Goal: Task Accomplishment & Management: Use online tool/utility

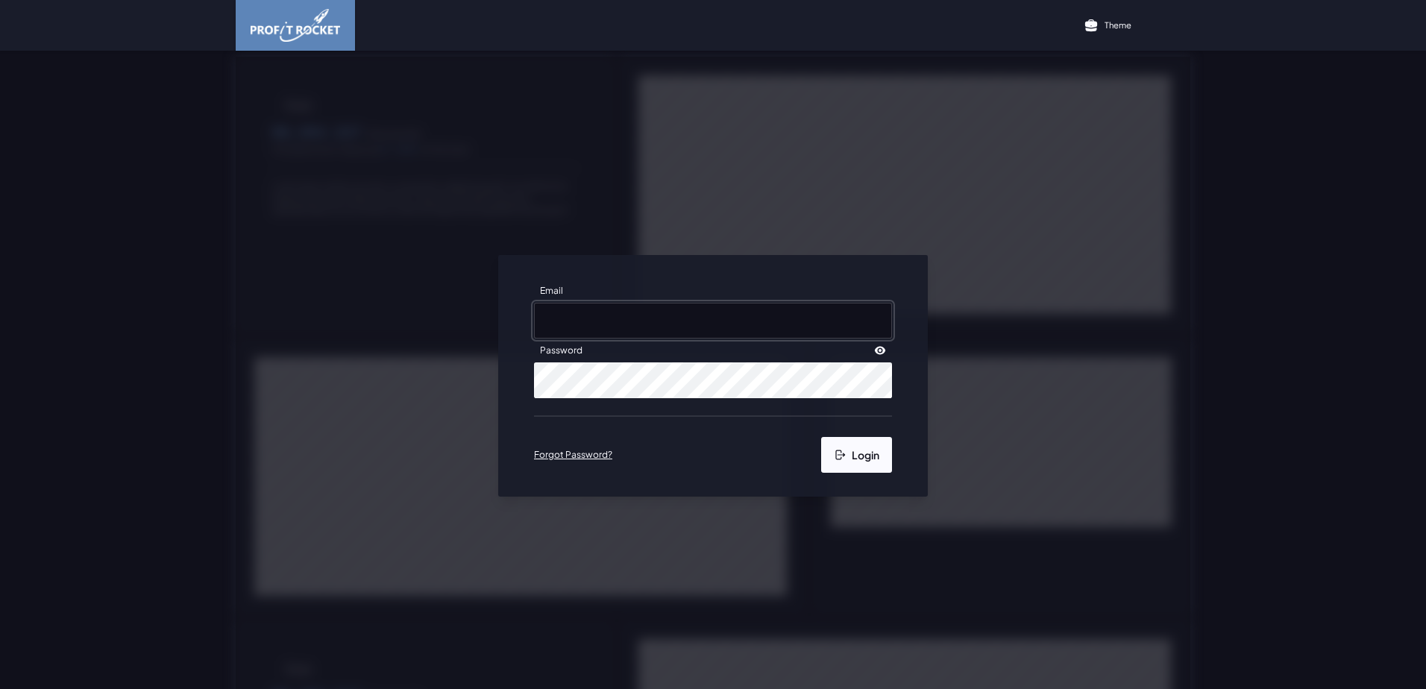
type input "[EMAIL_ADDRESS][DOMAIN_NAME]"
click at [847, 454] on button "Login" at bounding box center [856, 455] width 71 height 36
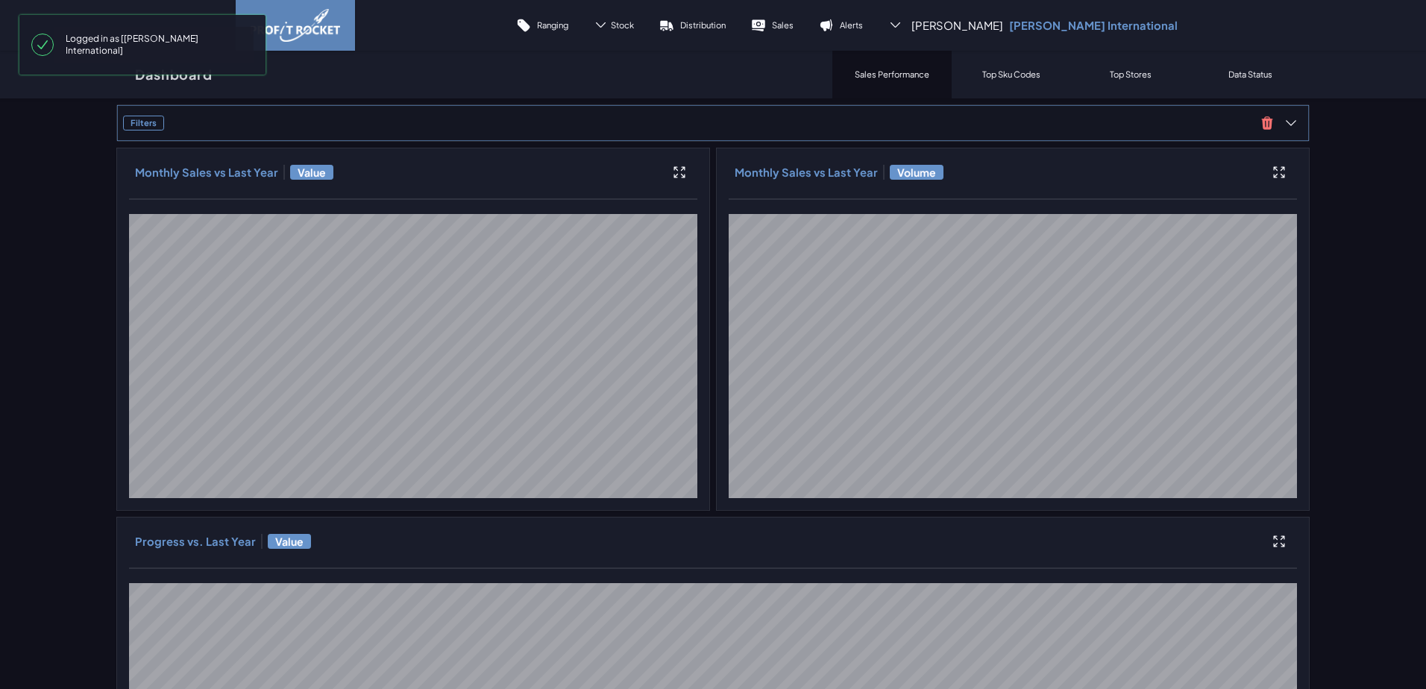
click at [290, 124] on span "Filters" at bounding box center [689, 123] width 1132 height 15
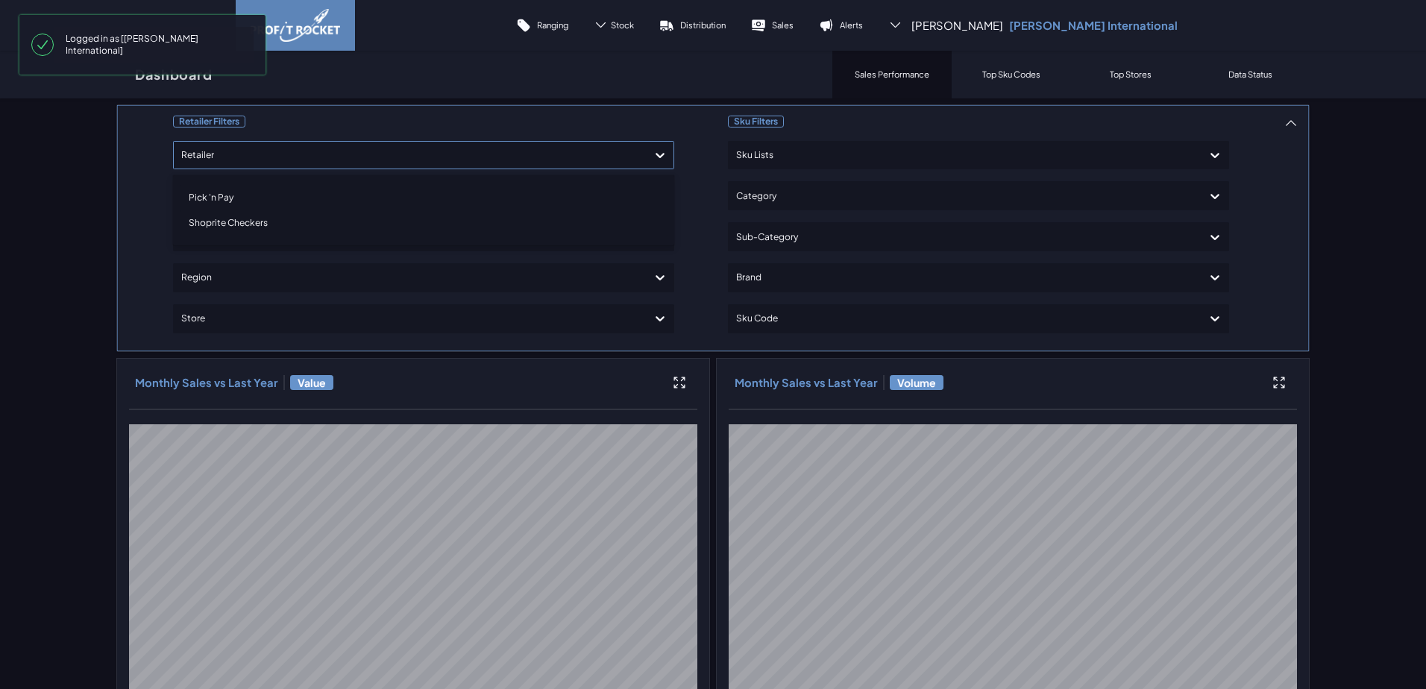
click at [275, 157] on div at bounding box center [410, 156] width 458 height 22
click at [213, 223] on div "Shoprite Checkers" at bounding box center [424, 222] width 488 height 25
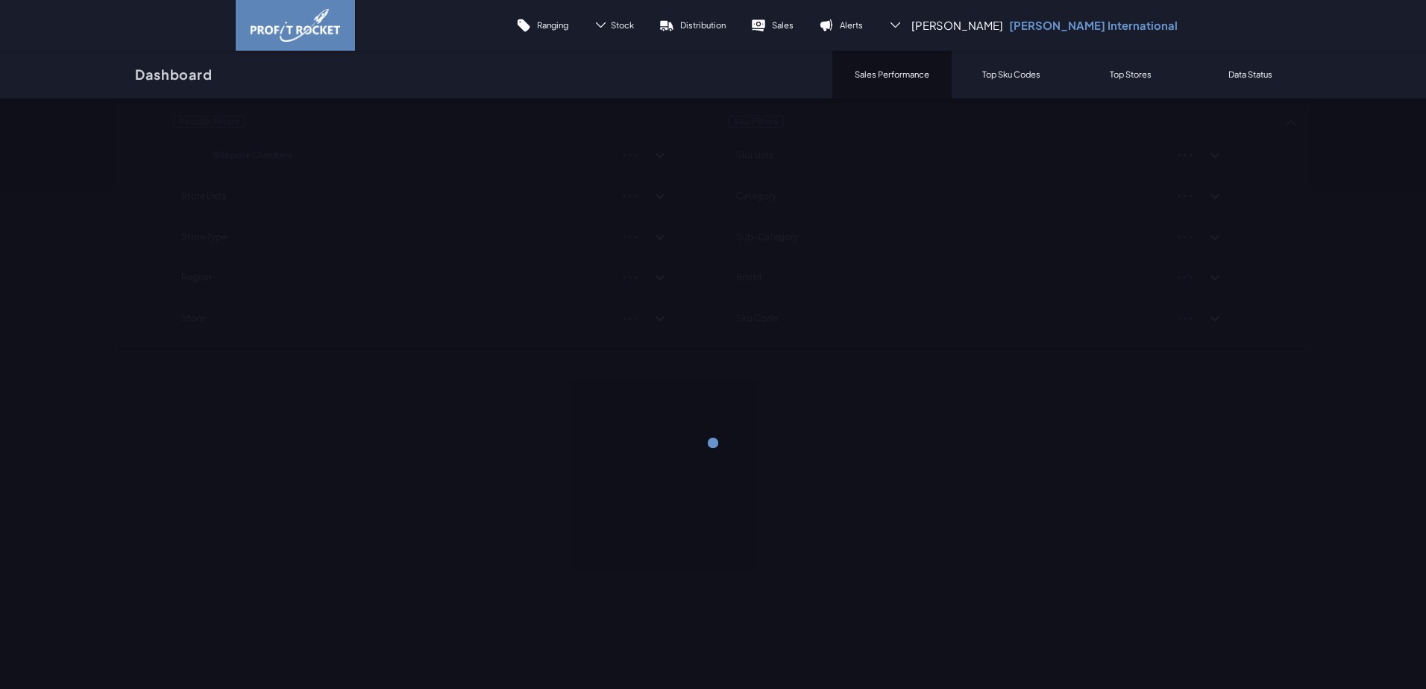
click at [595, 95] on div "Dashboard Sales Performance Top Sku Codes Top Stores Data Status" at bounding box center [712, 75] width 1193 height 48
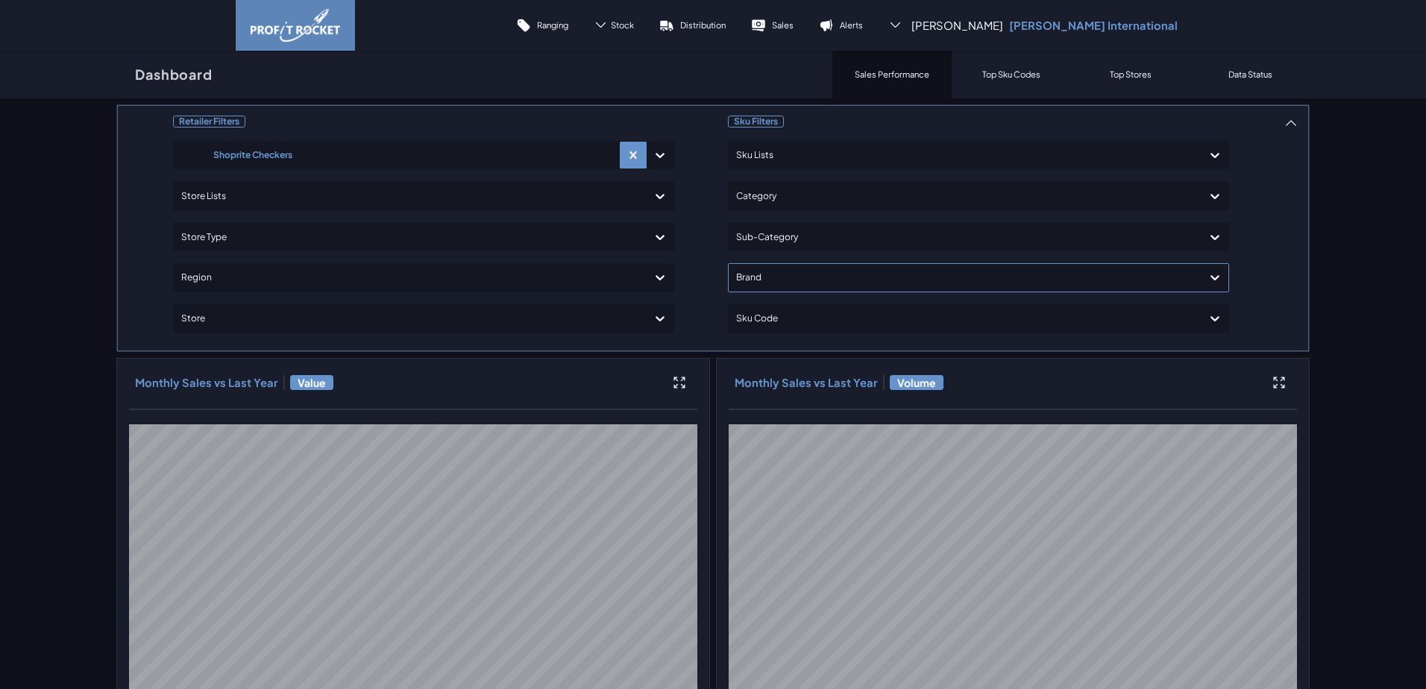
click at [787, 277] on div at bounding box center [965, 278] width 458 height 22
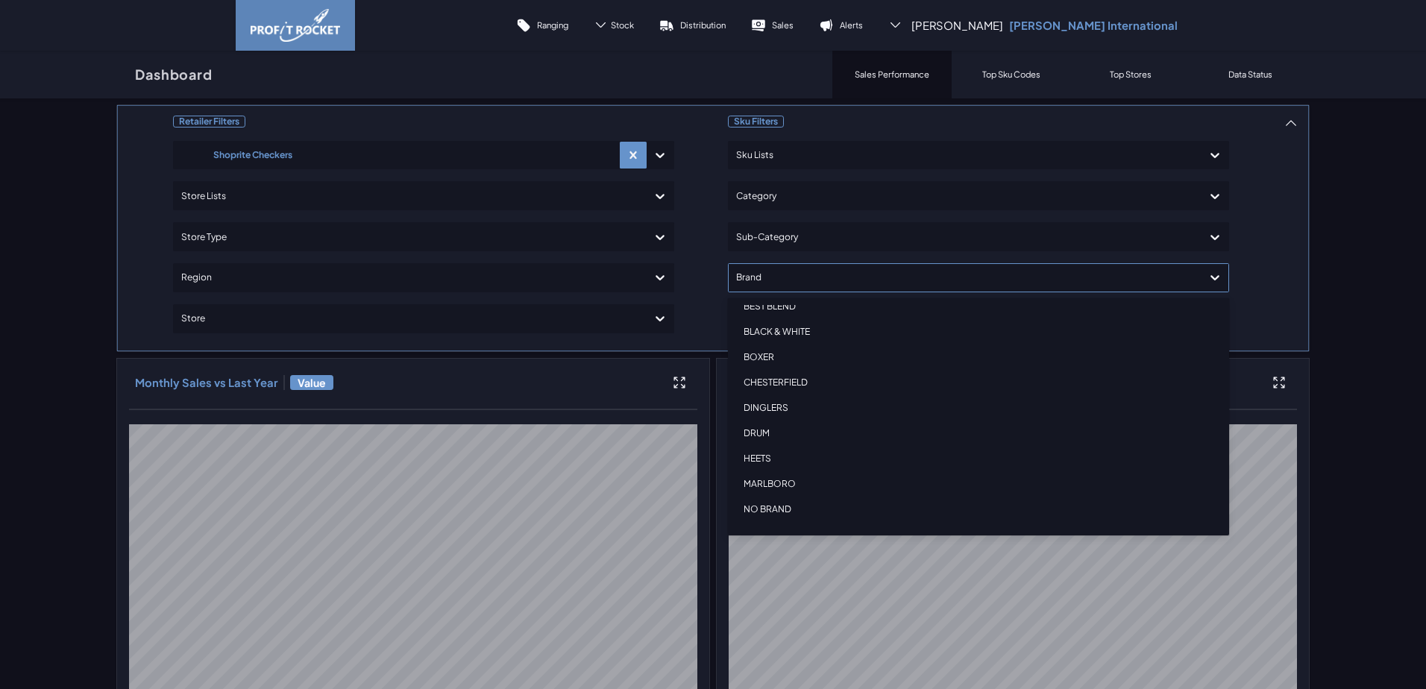
scroll to position [112, 0]
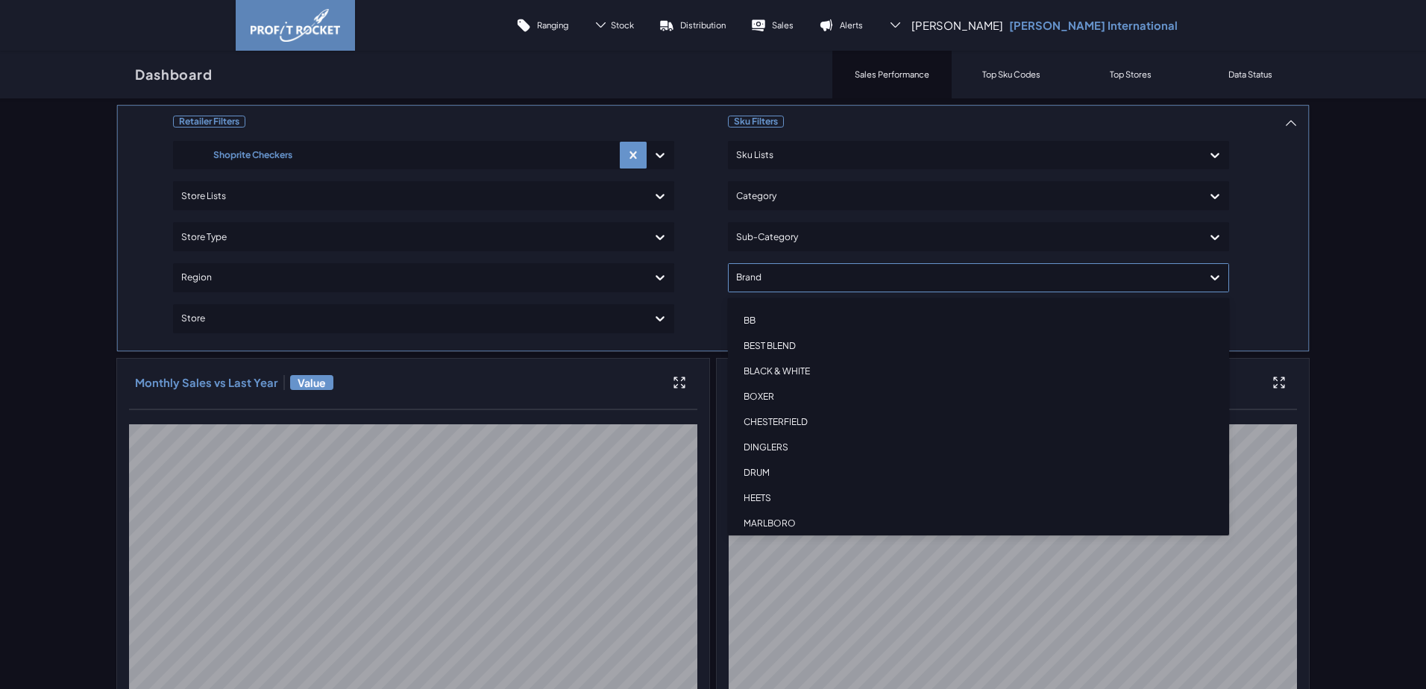
click at [842, 276] on div at bounding box center [965, 278] width 458 height 22
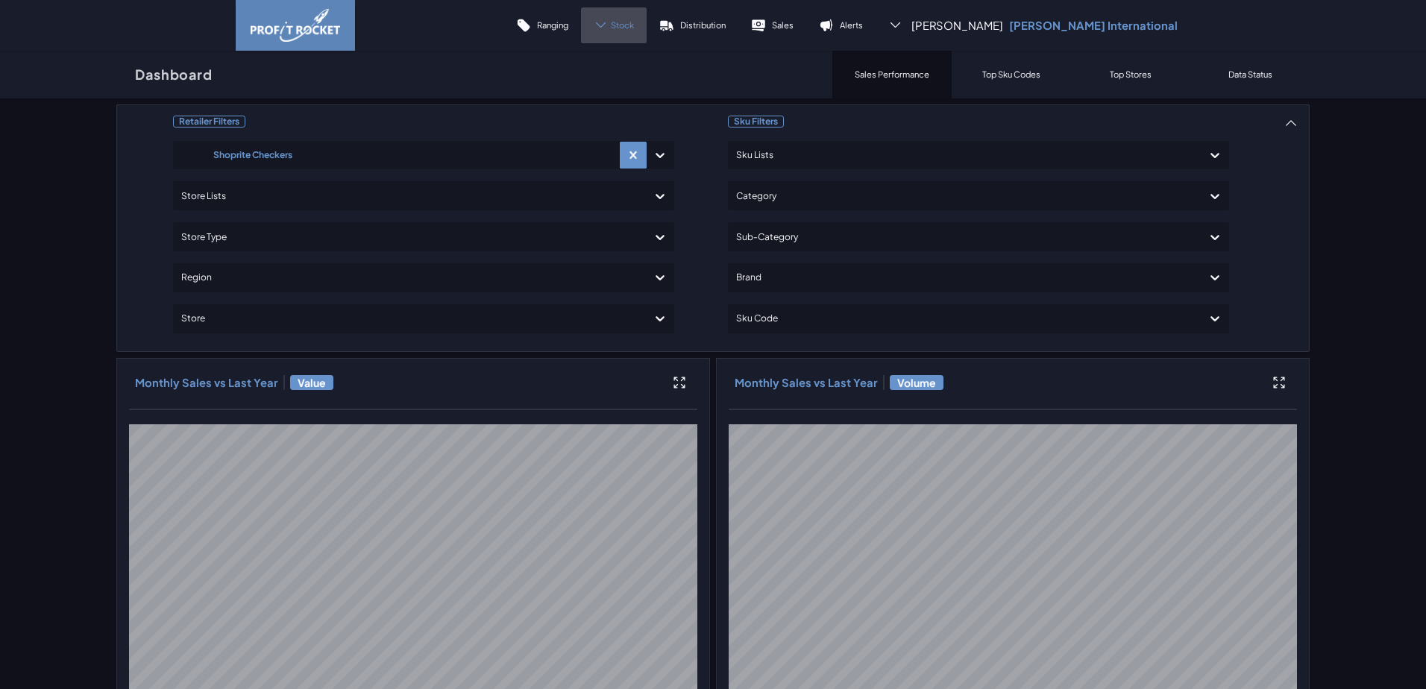
click at [646, 21] on div "Stock" at bounding box center [614, 25] width 66 height 36
click at [806, 13] on link "Sales" at bounding box center [772, 25] width 68 height 36
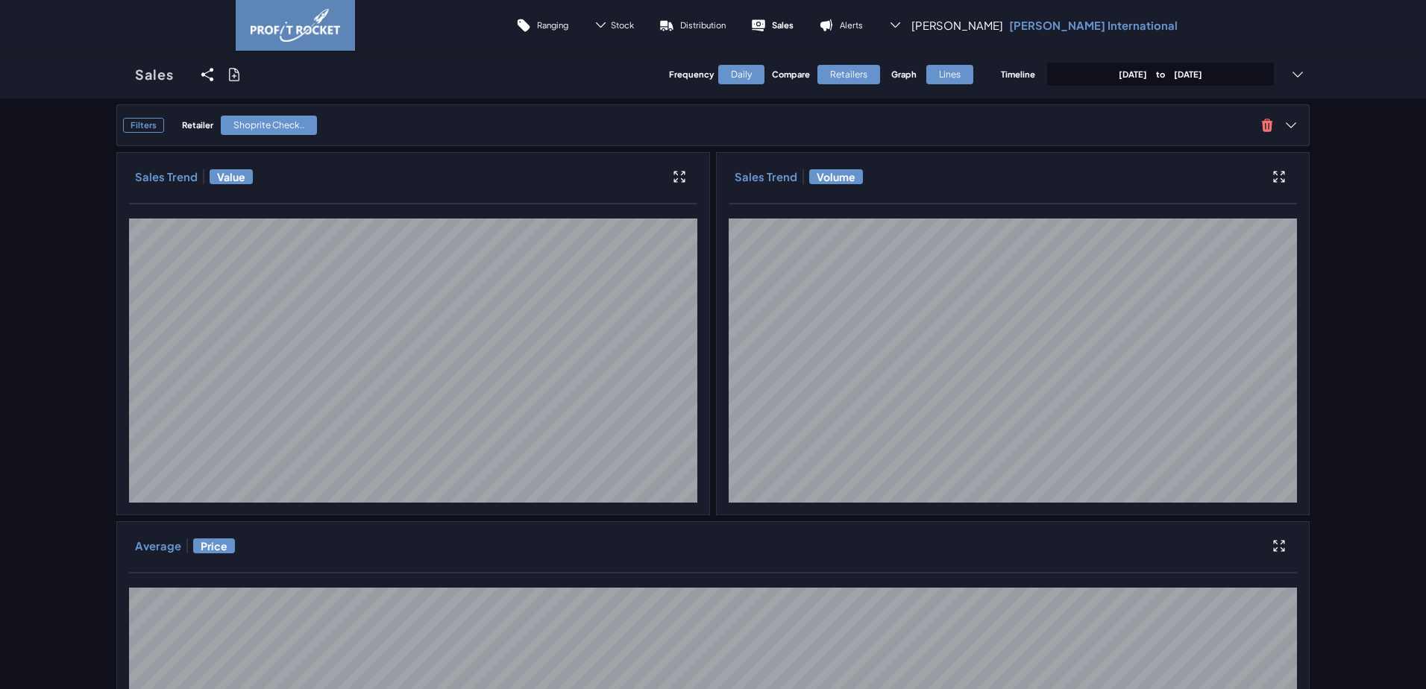
click at [1159, 73] on p "[DATE] to [DATE]" at bounding box center [1160, 74] width 84 height 11
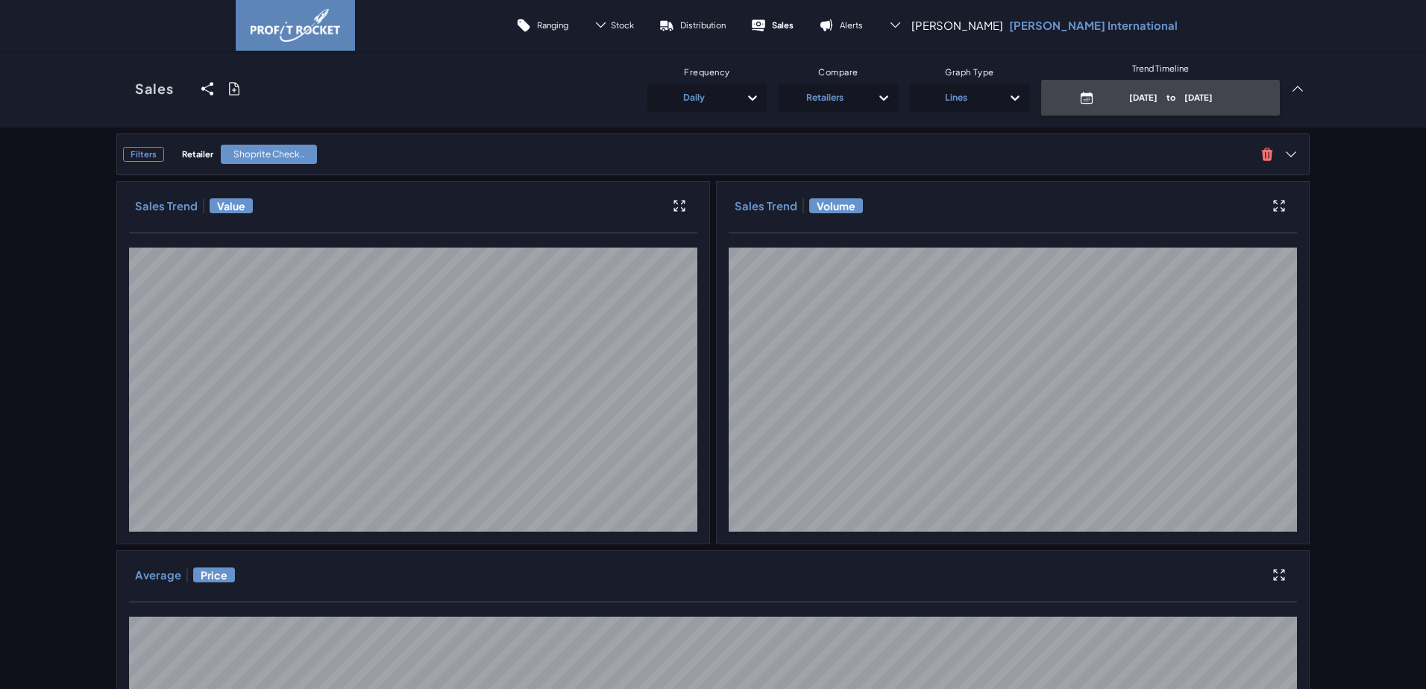
click at [1158, 95] on span "to" at bounding box center [1170, 97] width 27 height 10
select select "8"
select select "2025"
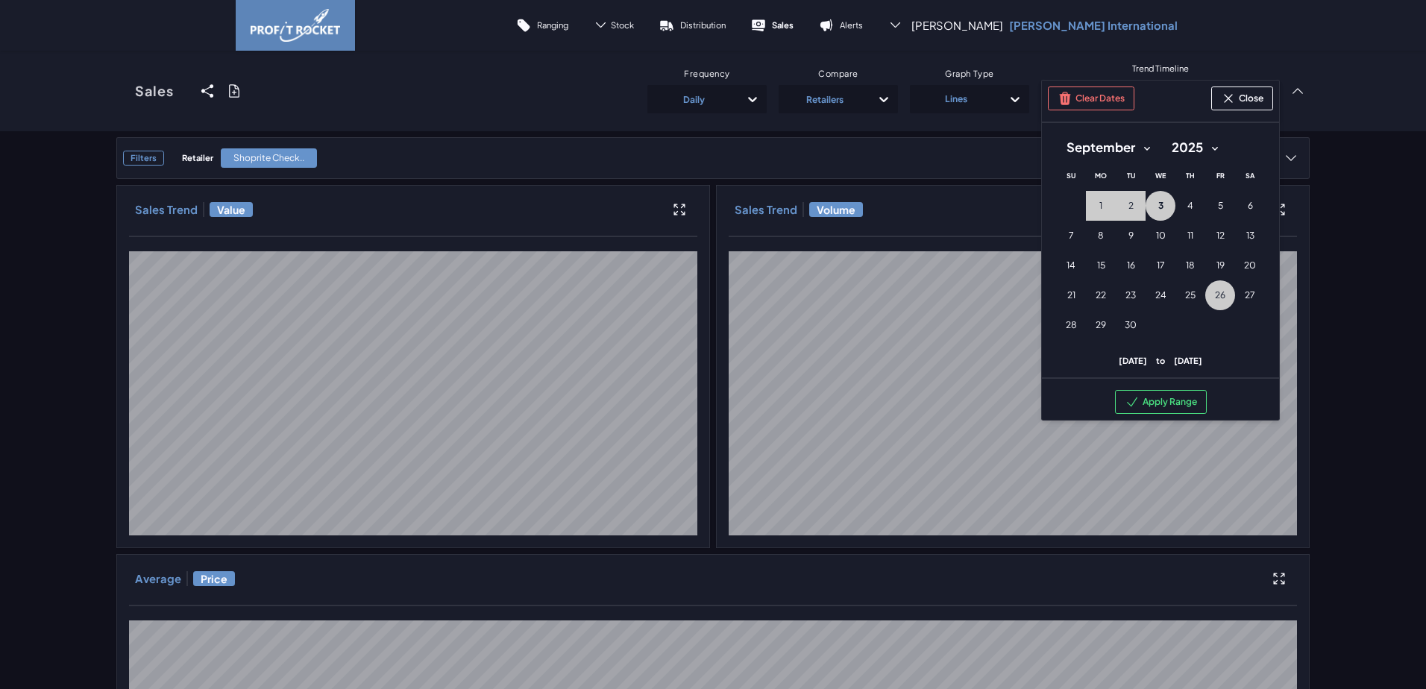
click at [1215, 290] on span "26" at bounding box center [1220, 295] width 10 height 12
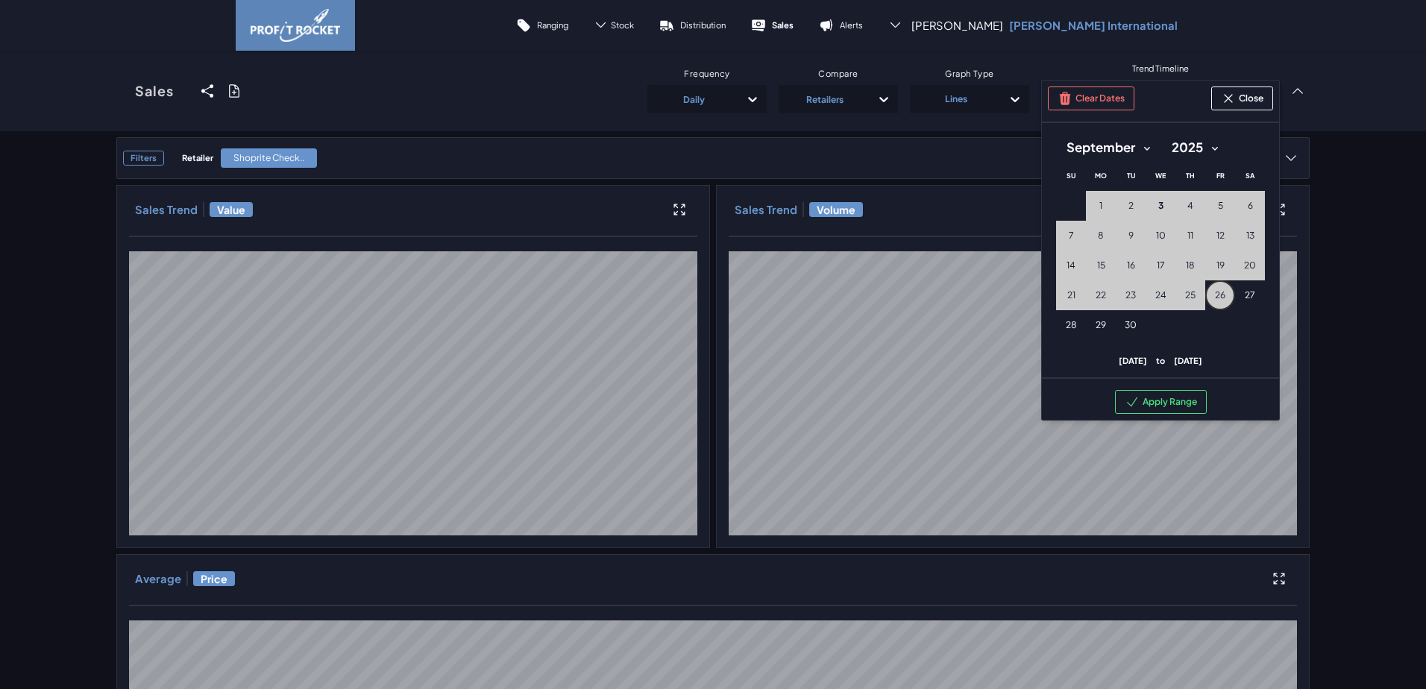
click at [1215, 290] on span "26" at bounding box center [1220, 295] width 10 height 12
drag, startPoint x: 1143, startPoint y: 145, endPoint x: 1139, endPoint y: 151, distance: 7.7
click at [1143, 145] on select "January February March April May June July August September October November De…" at bounding box center [1108, 147] width 104 height 27
click at [1056, 134] on select "January February March April May June July August September October November De…" at bounding box center [1108, 147] width 104 height 27
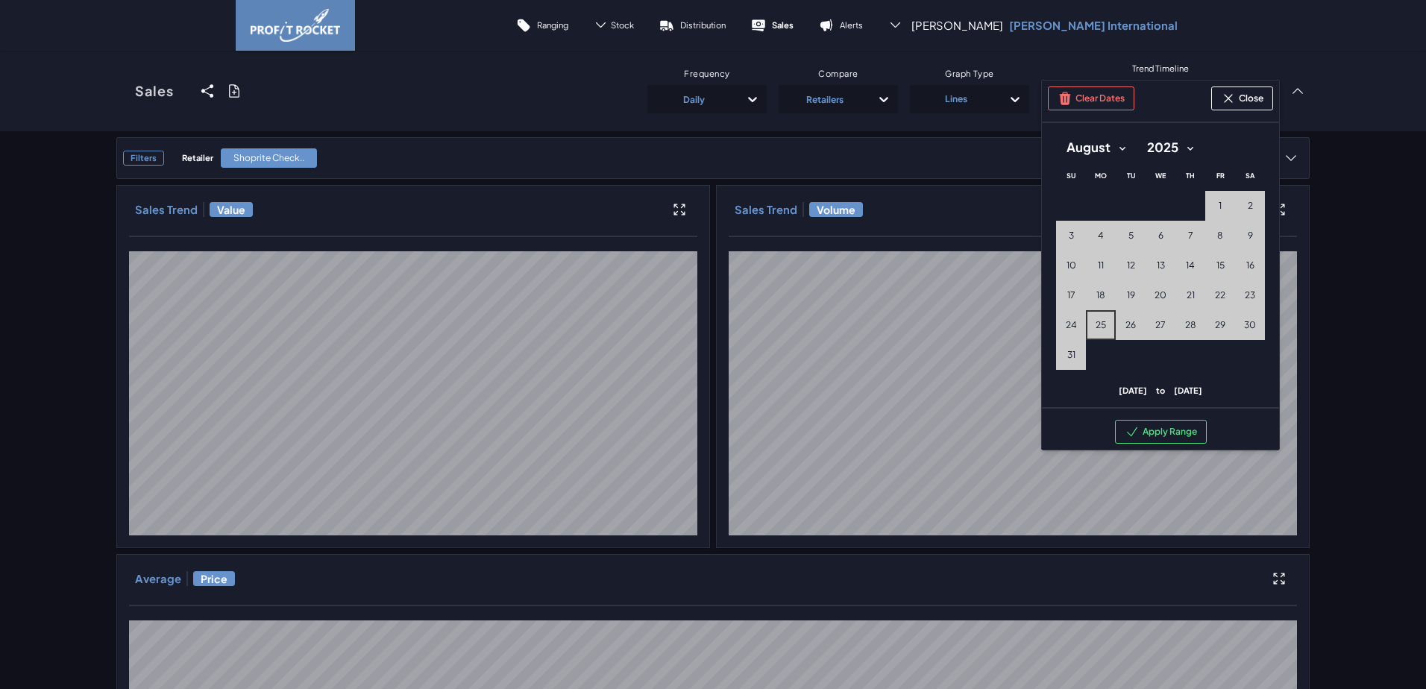
click at [1095, 322] on span "25" at bounding box center [1100, 325] width 10 height 12
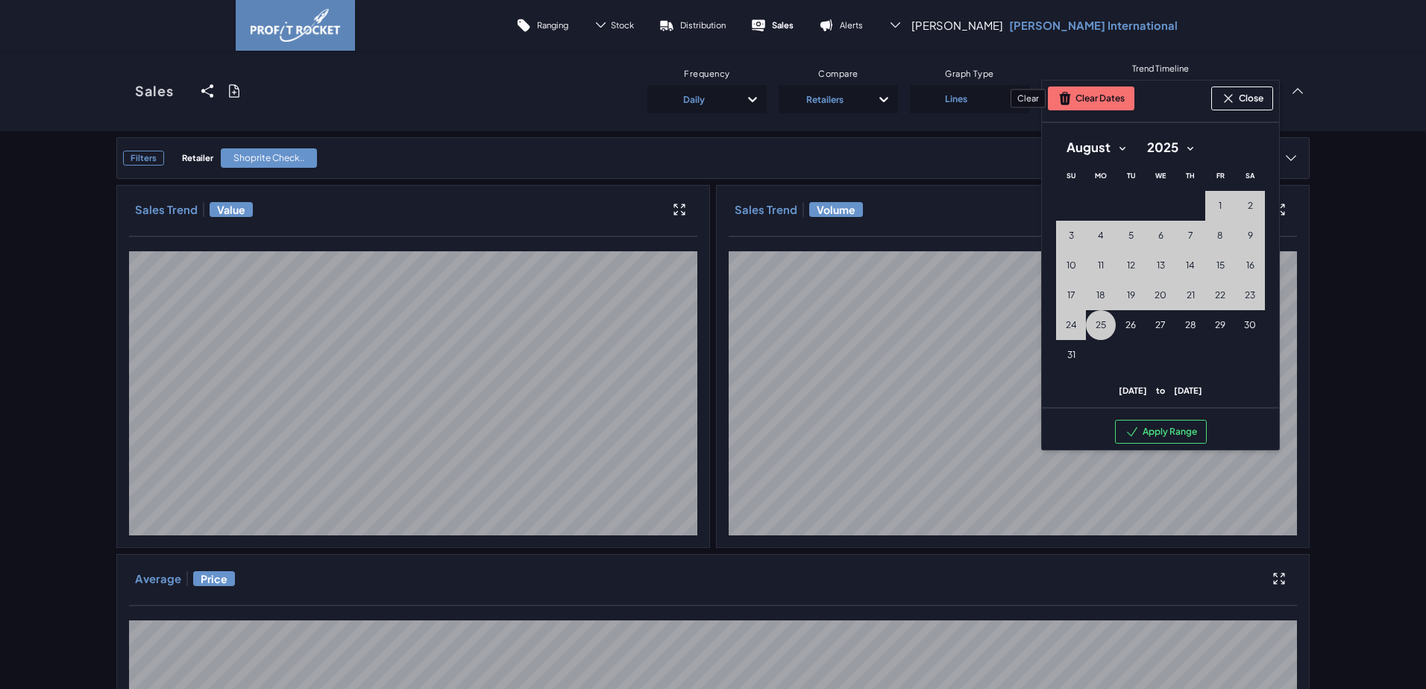
click at [1097, 100] on button "Clear Dates" at bounding box center [1091, 98] width 86 height 24
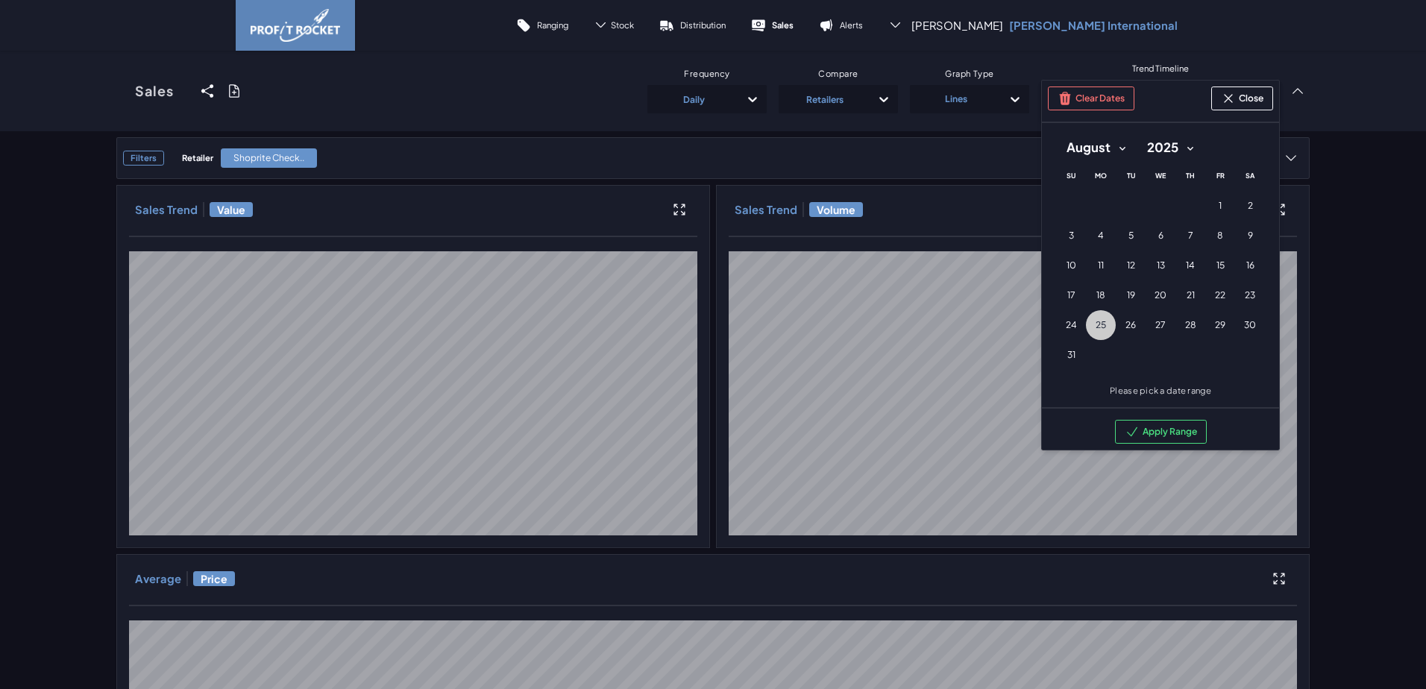
click at [1095, 323] on span "25" at bounding box center [1100, 325] width 10 height 12
click at [1115, 324] on button "26 [DATE] ([DATE])" at bounding box center [1130, 325] width 30 height 30
click at [1118, 327] on button "26 [DATE] ([DATE])" at bounding box center [1130, 325] width 30 height 30
click at [1106, 97] on button "Clear Dates" at bounding box center [1091, 98] width 86 height 24
click at [1118, 327] on button "26 [DATE] ([DATE])" at bounding box center [1130, 325] width 30 height 30
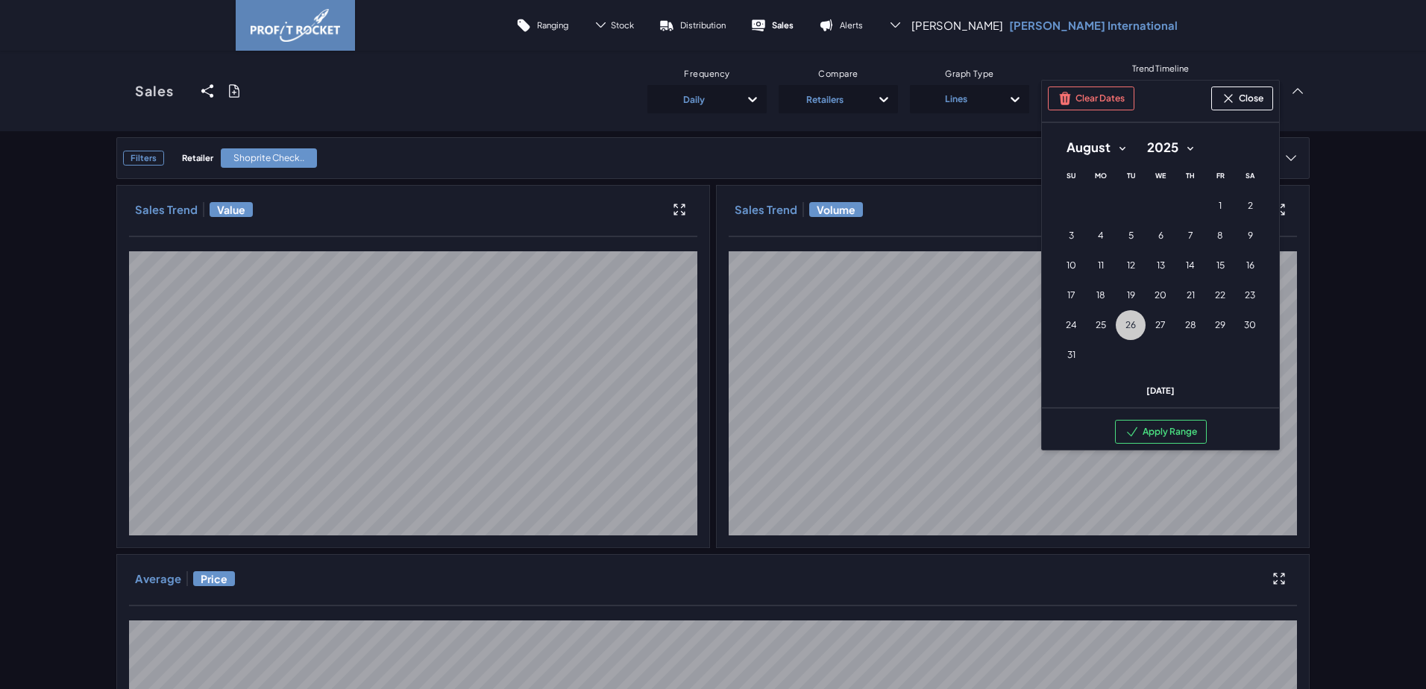
click at [1118, 143] on select "January February March April May June July August September October November De…" at bounding box center [1096, 147] width 80 height 27
select select "8"
click at [1056, 134] on select "January February March April May June July August September October November De…" at bounding box center [1096, 147] width 80 height 27
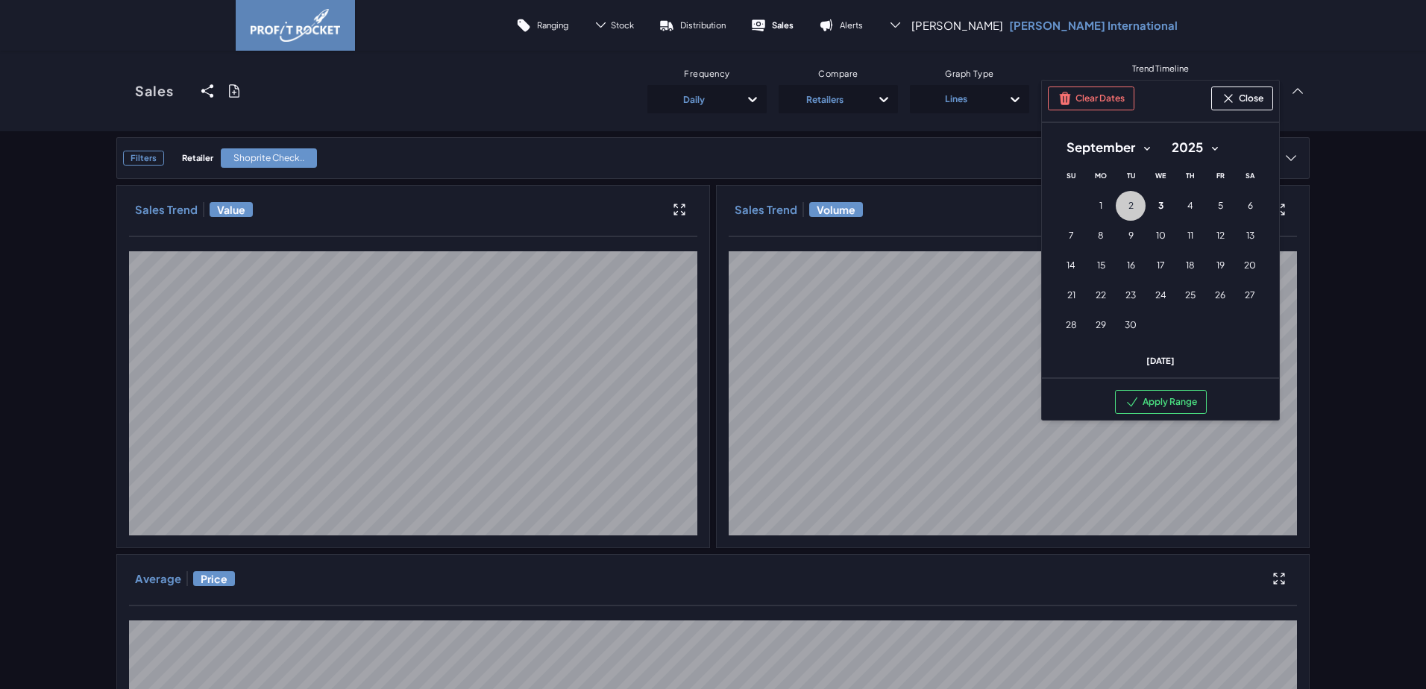
click at [1119, 206] on button "2 [DATE] ([DATE])" at bounding box center [1130, 206] width 30 height 30
click at [1156, 399] on button "Apply Range" at bounding box center [1161, 402] width 92 height 24
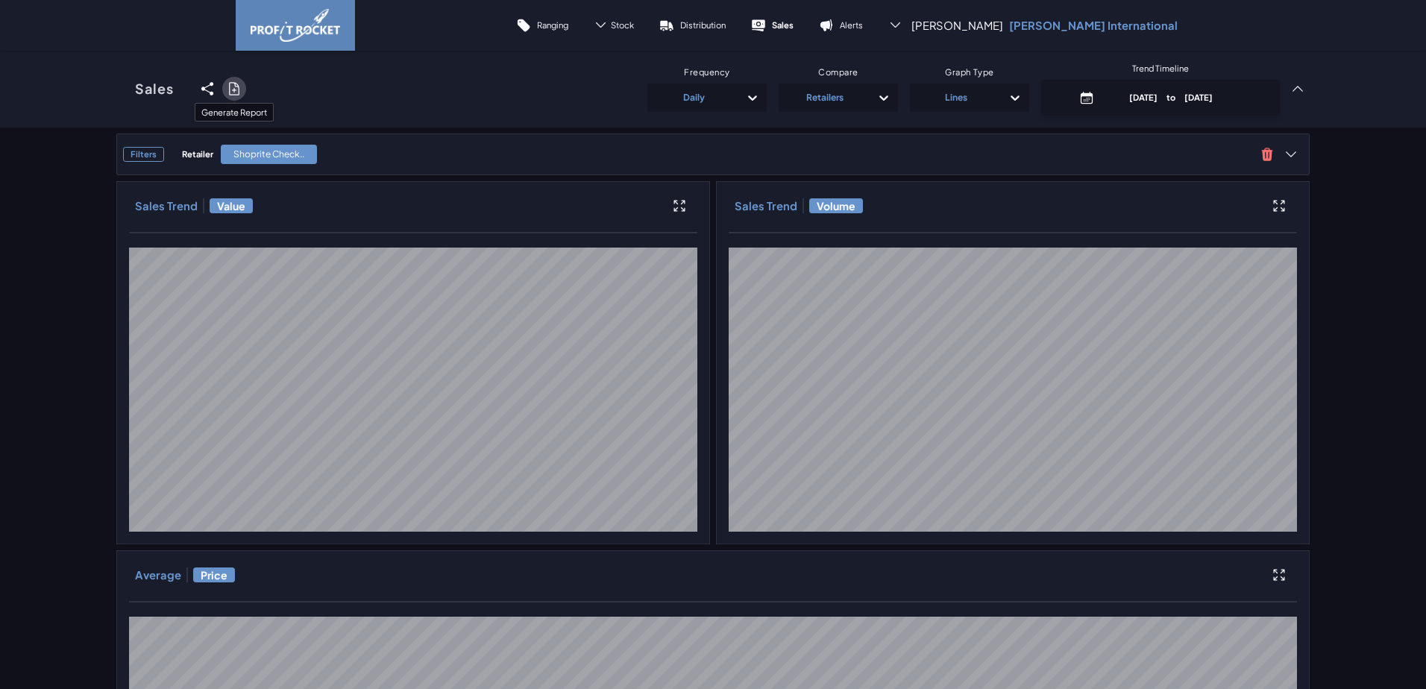
click at [227, 89] on icon at bounding box center [234, 88] width 15 height 15
click at [116, 89] on input "checkbox" at bounding box center [116, 89] width 0 height 0
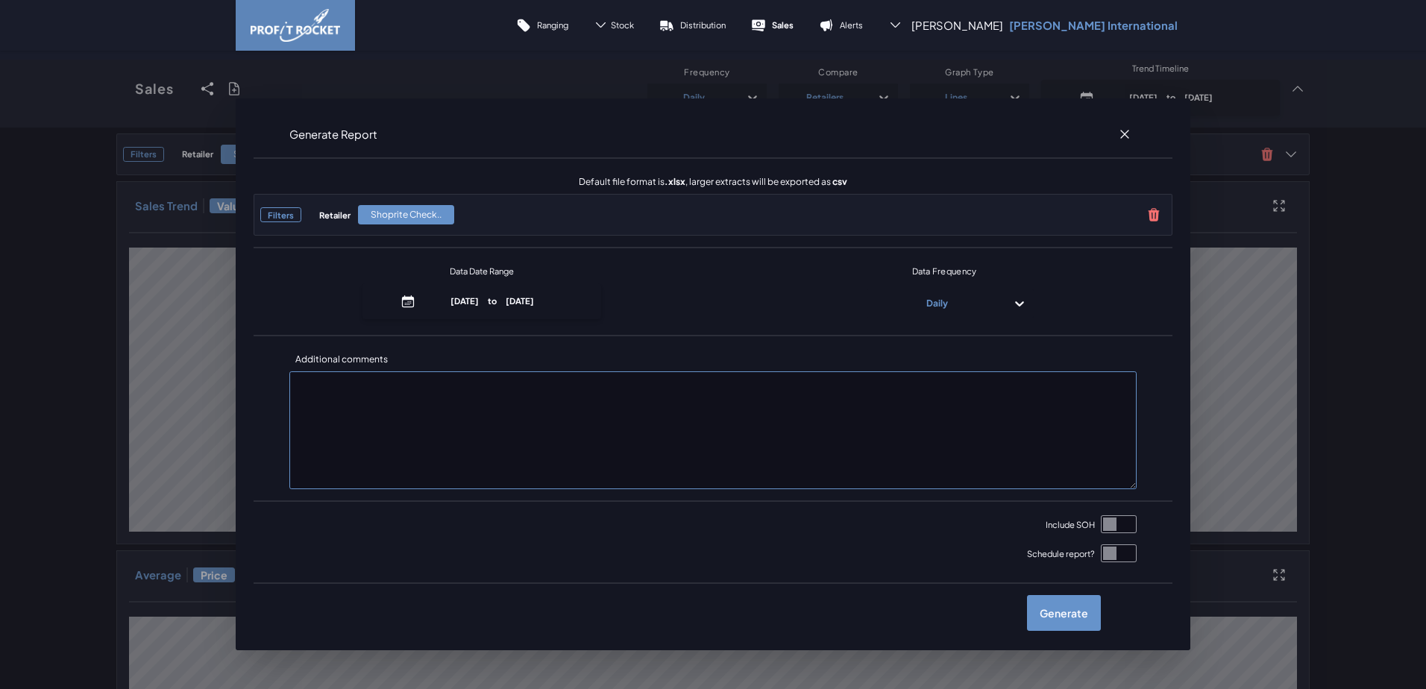
click at [1106, 525] on input "checkbox" at bounding box center [1118, 524] width 36 height 18
checkbox input "true"
click at [1057, 613] on label "Generate" at bounding box center [1064, 613] width 74 height 36
click at [116, 89] on input "checkbox" at bounding box center [116, 89] width 0 height 0
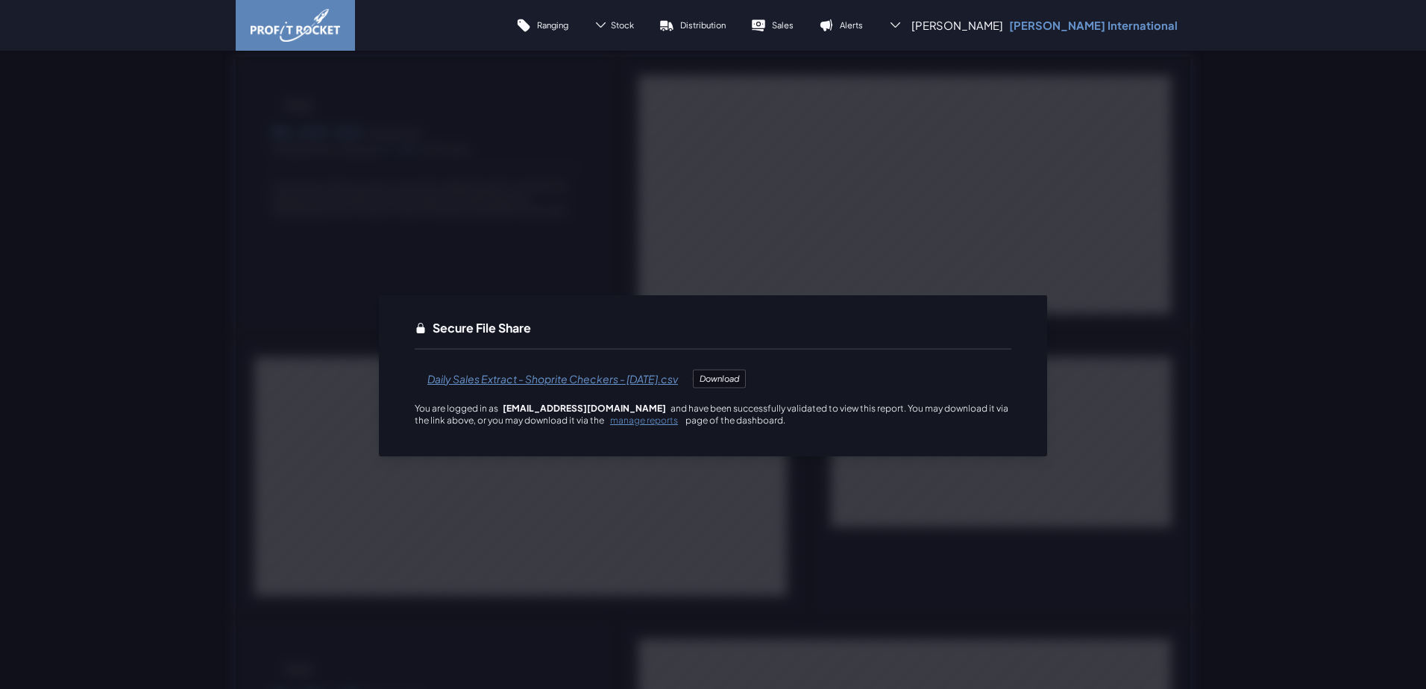
click at [453, 381] on span "Daily Sales Extract - Shoprite Checkers - [DATE].csv" at bounding box center [553, 379] width 276 height 36
